Goal: Find specific page/section: Find specific page/section

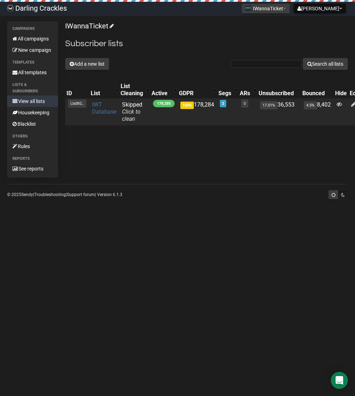
click at [97, 110] on link "IWT Database" at bounding box center [104, 108] width 24 height 14
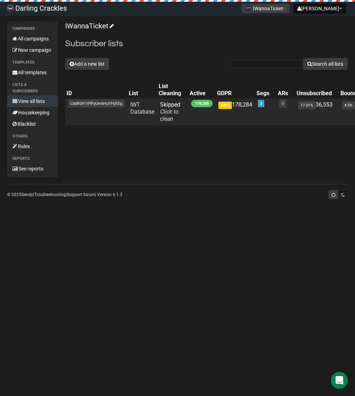
click at [80, 103] on span "LbdXGH1V9FyUmbHuYHjXSg" at bounding box center [96, 103] width 56 height 8
